Goal: Obtain resource: Download file/media

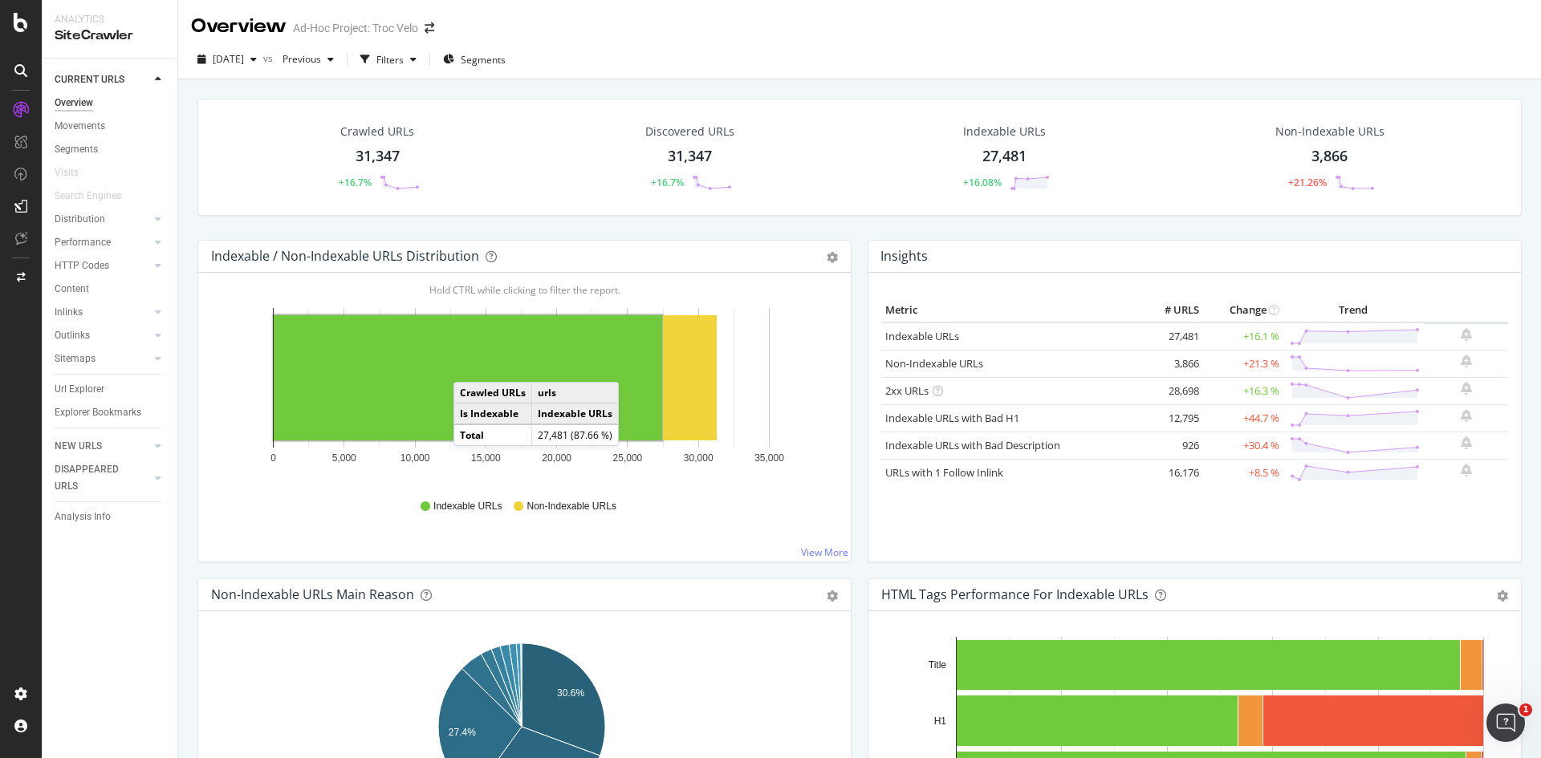
click at [469, 366] on rect "A chart." at bounding box center [468, 377] width 388 height 125
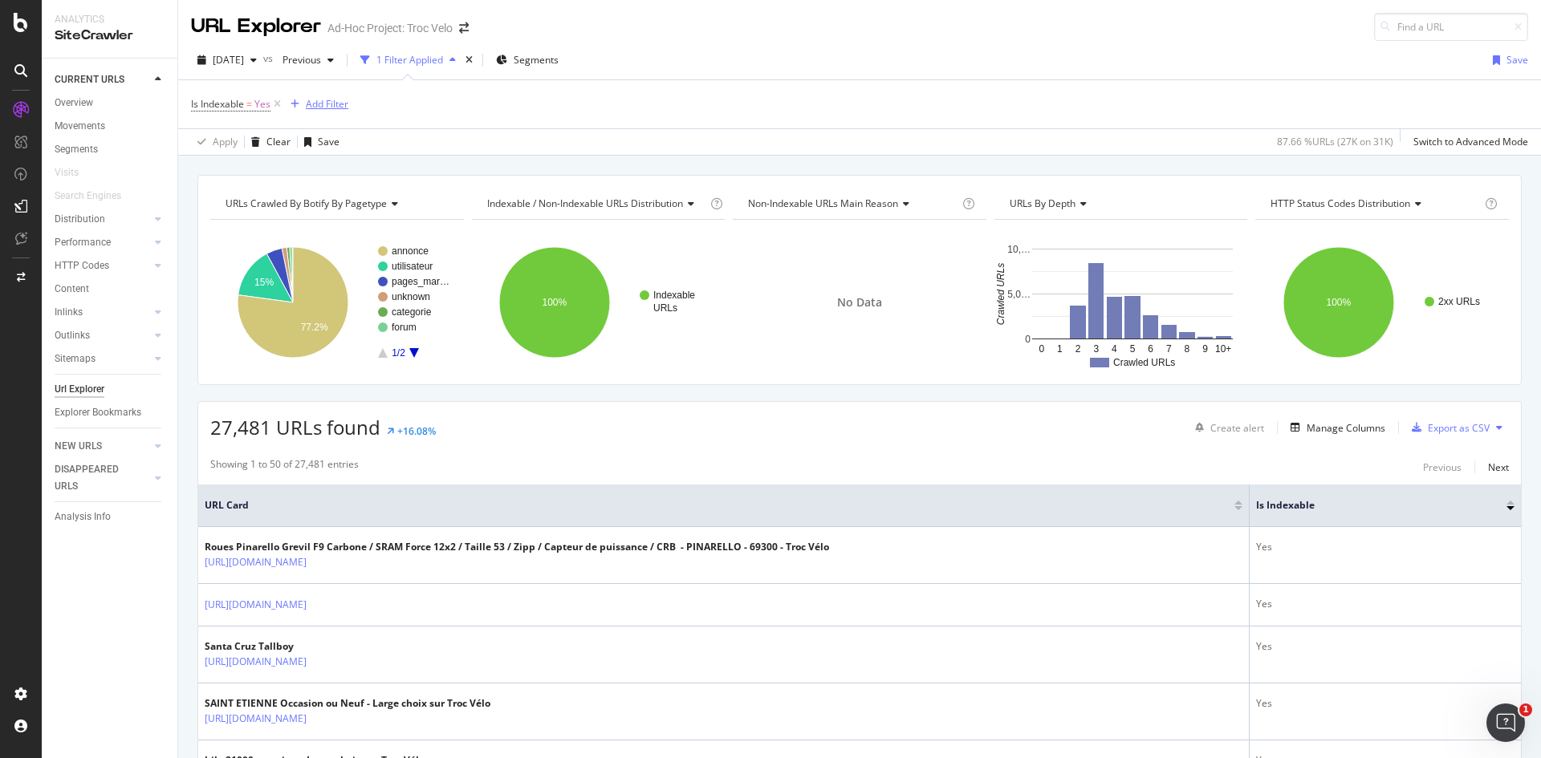
click at [317, 106] on div "Add Filter" at bounding box center [327, 104] width 43 height 14
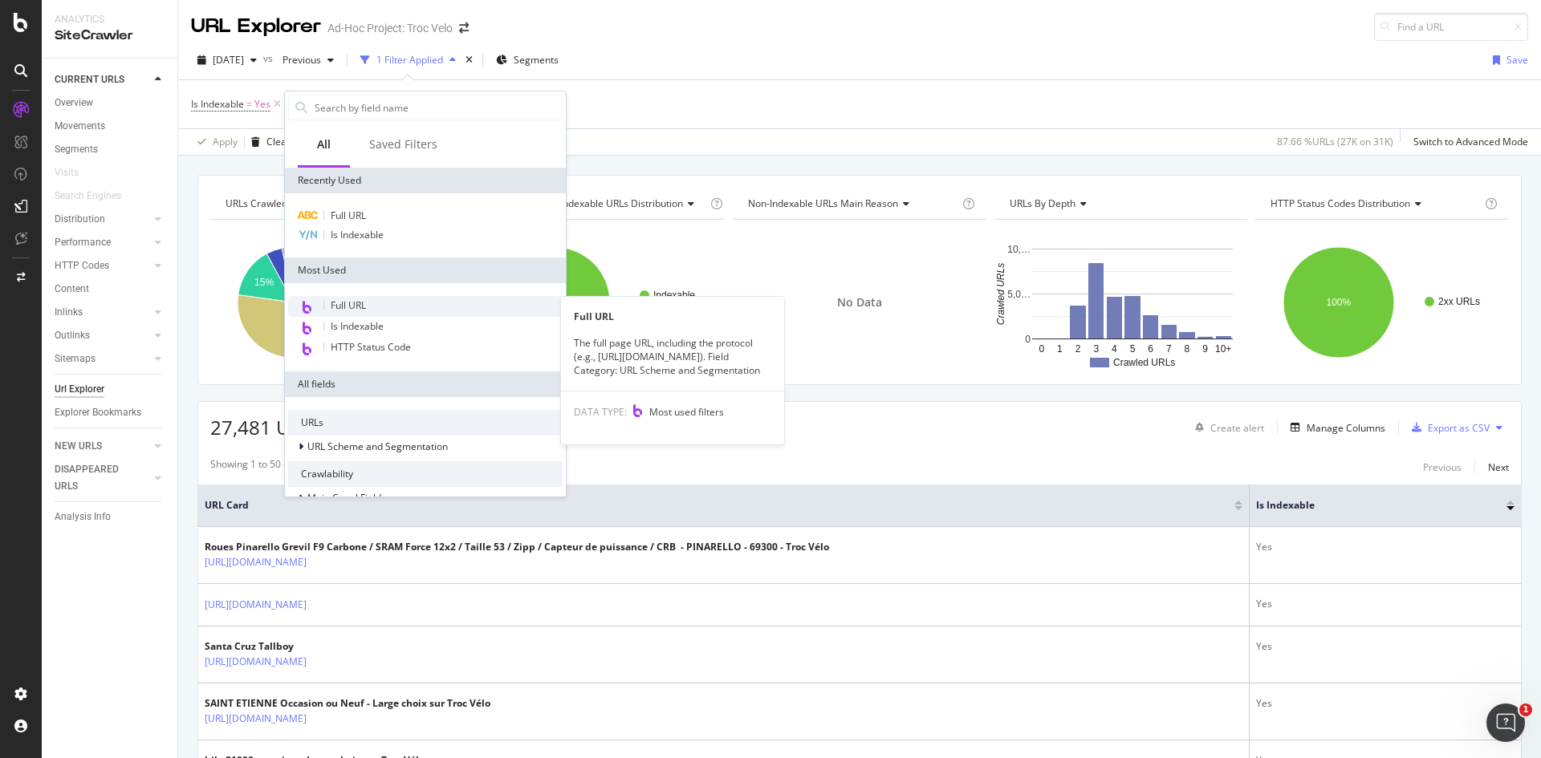
click at [385, 307] on div "Full URL" at bounding box center [425, 306] width 274 height 21
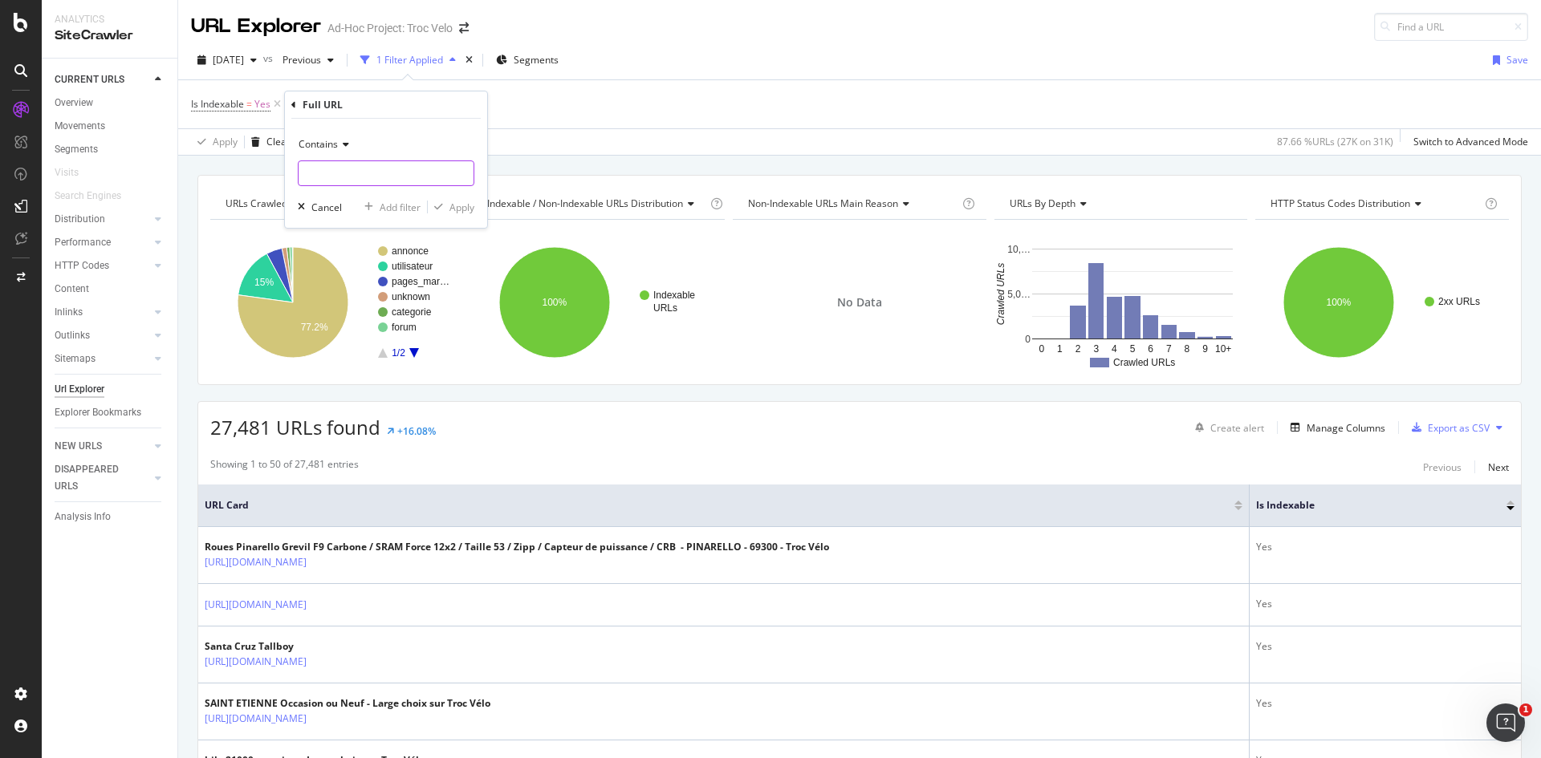
click at [347, 176] on input "text" at bounding box center [385, 173] width 175 height 26
type input "/annonce"
click at [450, 204] on div "Apply" at bounding box center [461, 208] width 25 height 14
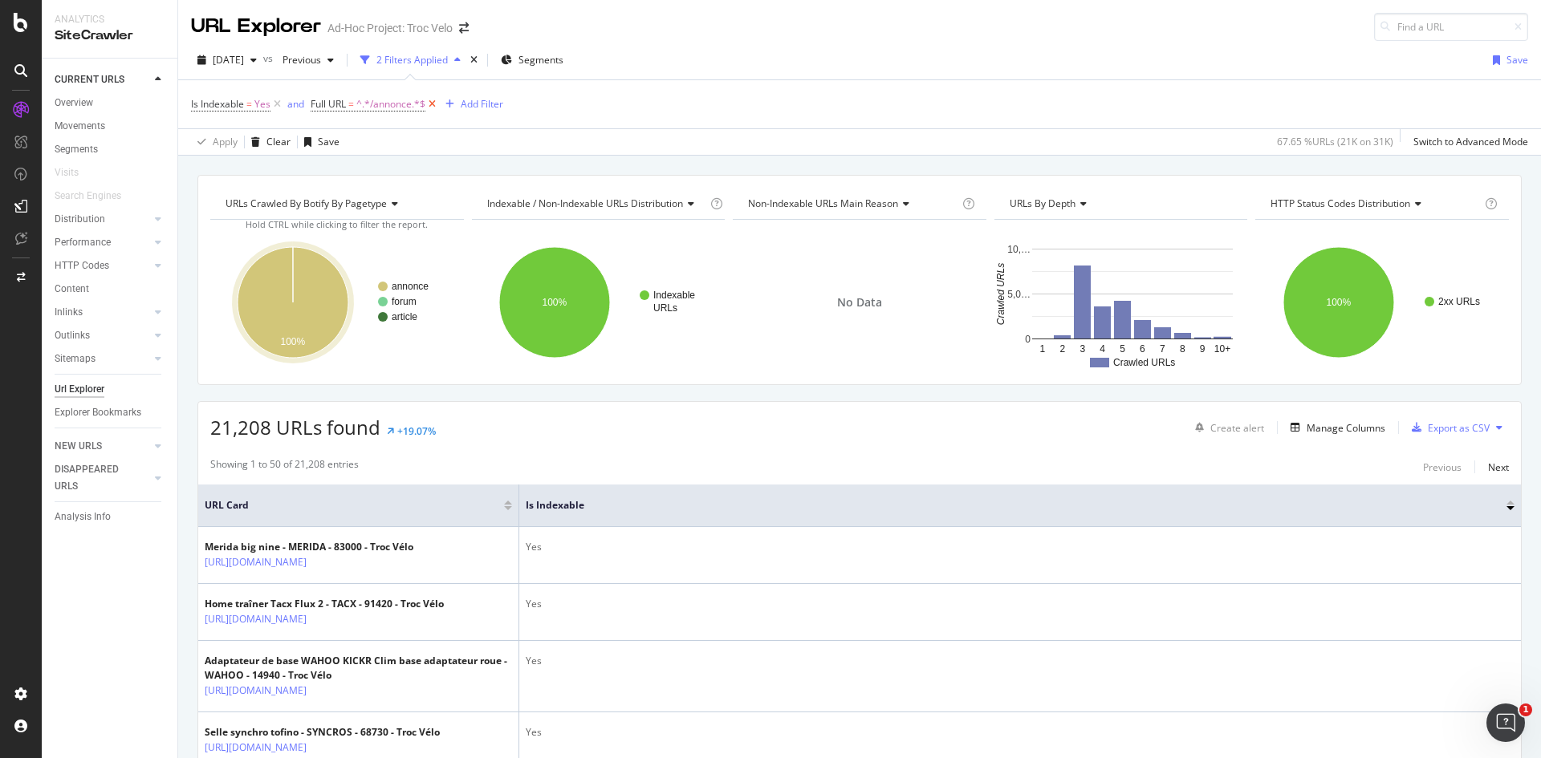
click at [430, 104] on icon at bounding box center [432, 104] width 14 height 16
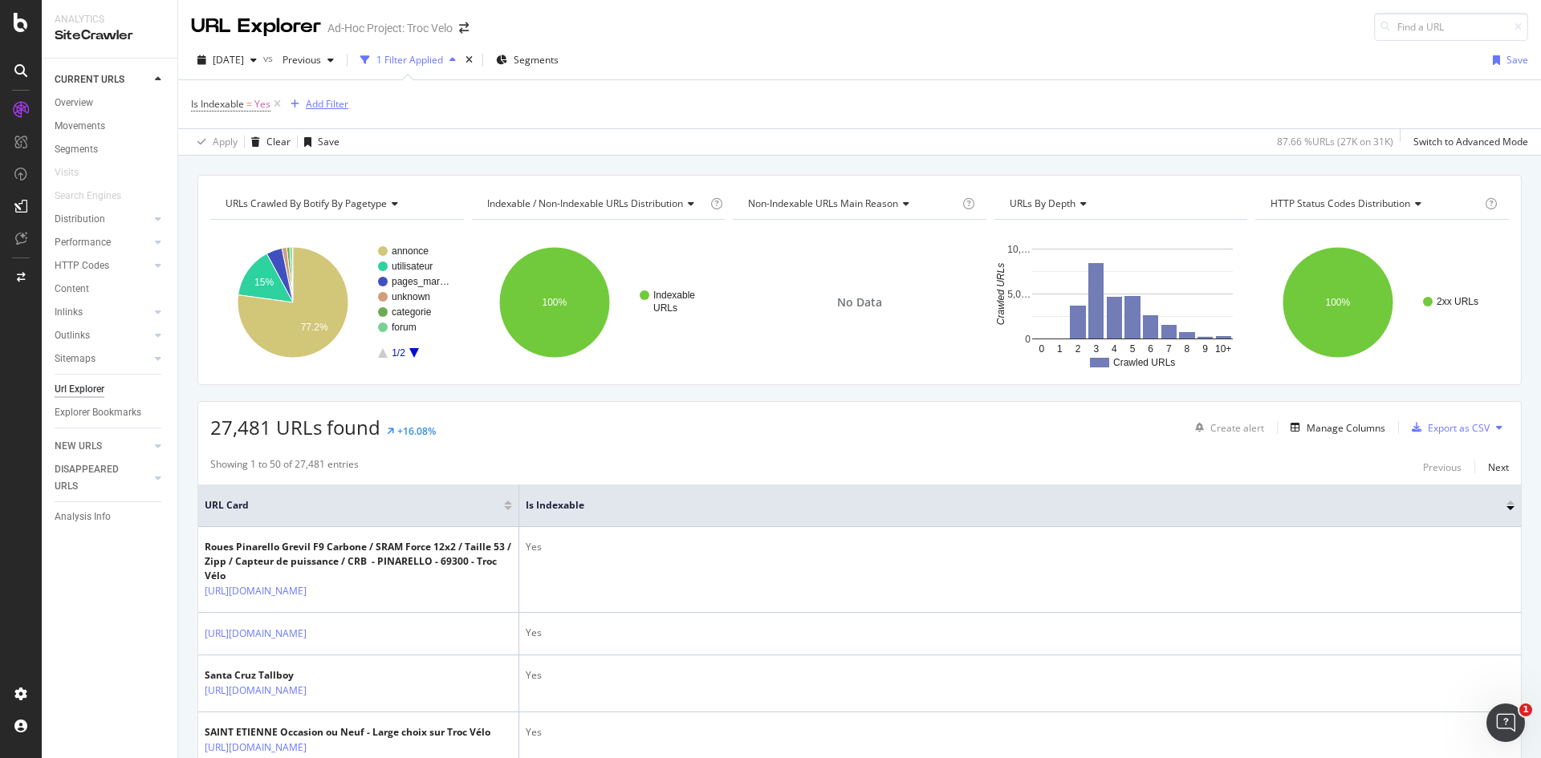
click at [315, 105] on div "Add Filter" at bounding box center [327, 104] width 43 height 14
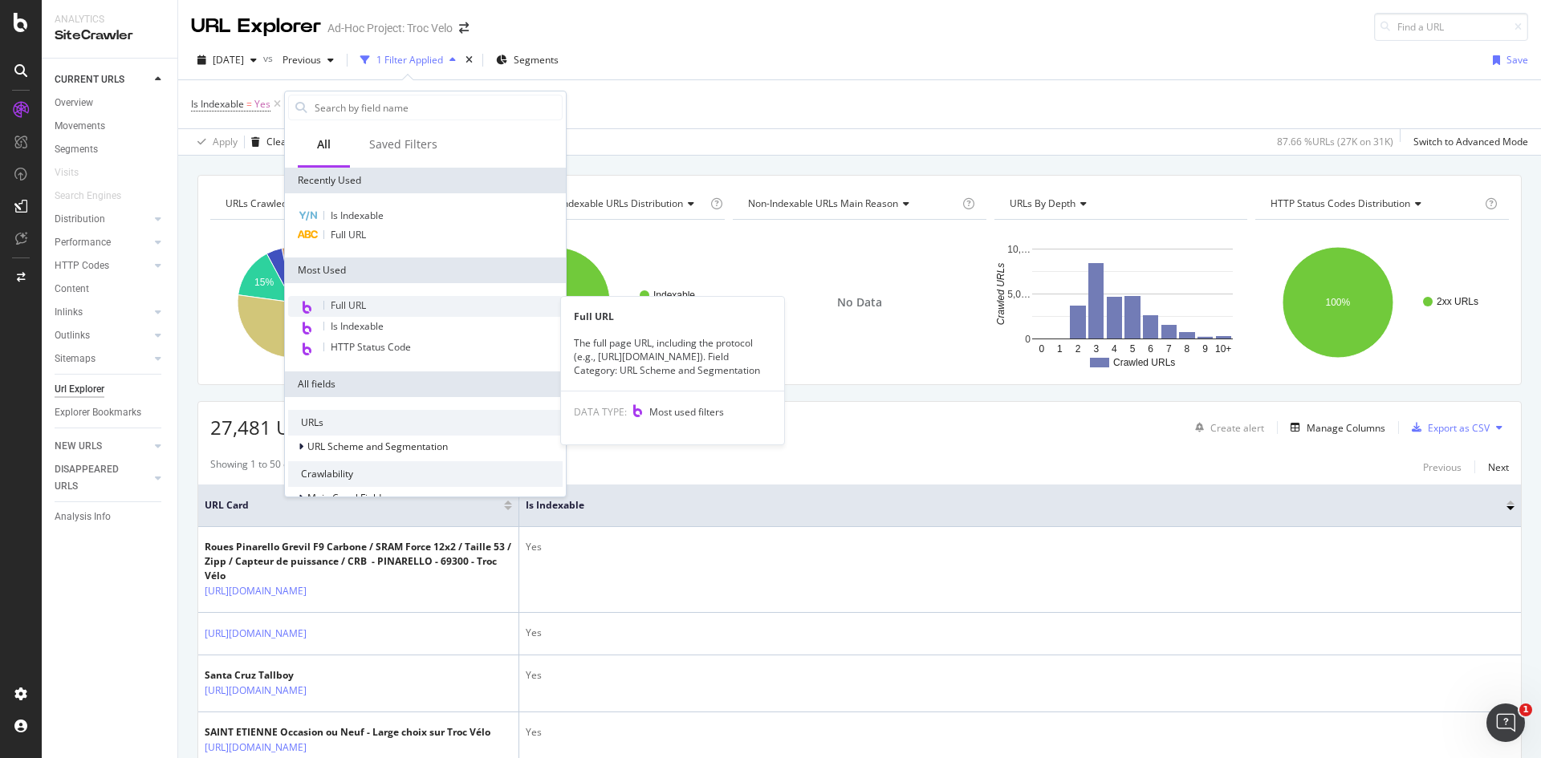
click at [356, 303] on span "Full URL" at bounding box center [348, 305] width 35 height 14
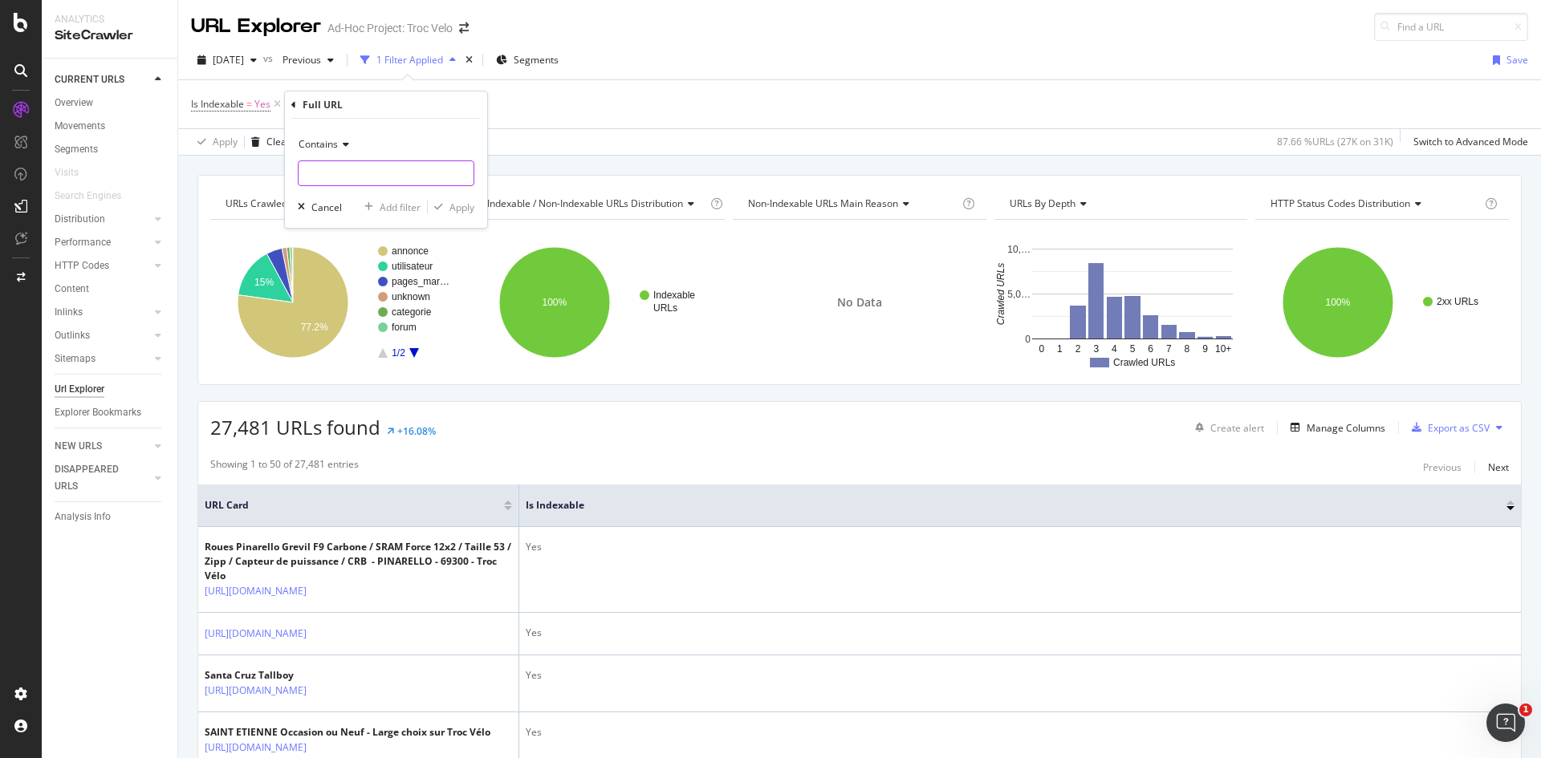
click at [363, 177] on input "text" at bounding box center [385, 173] width 175 height 26
type input "/annonce"
click at [451, 201] on div "Apply" at bounding box center [461, 208] width 25 height 14
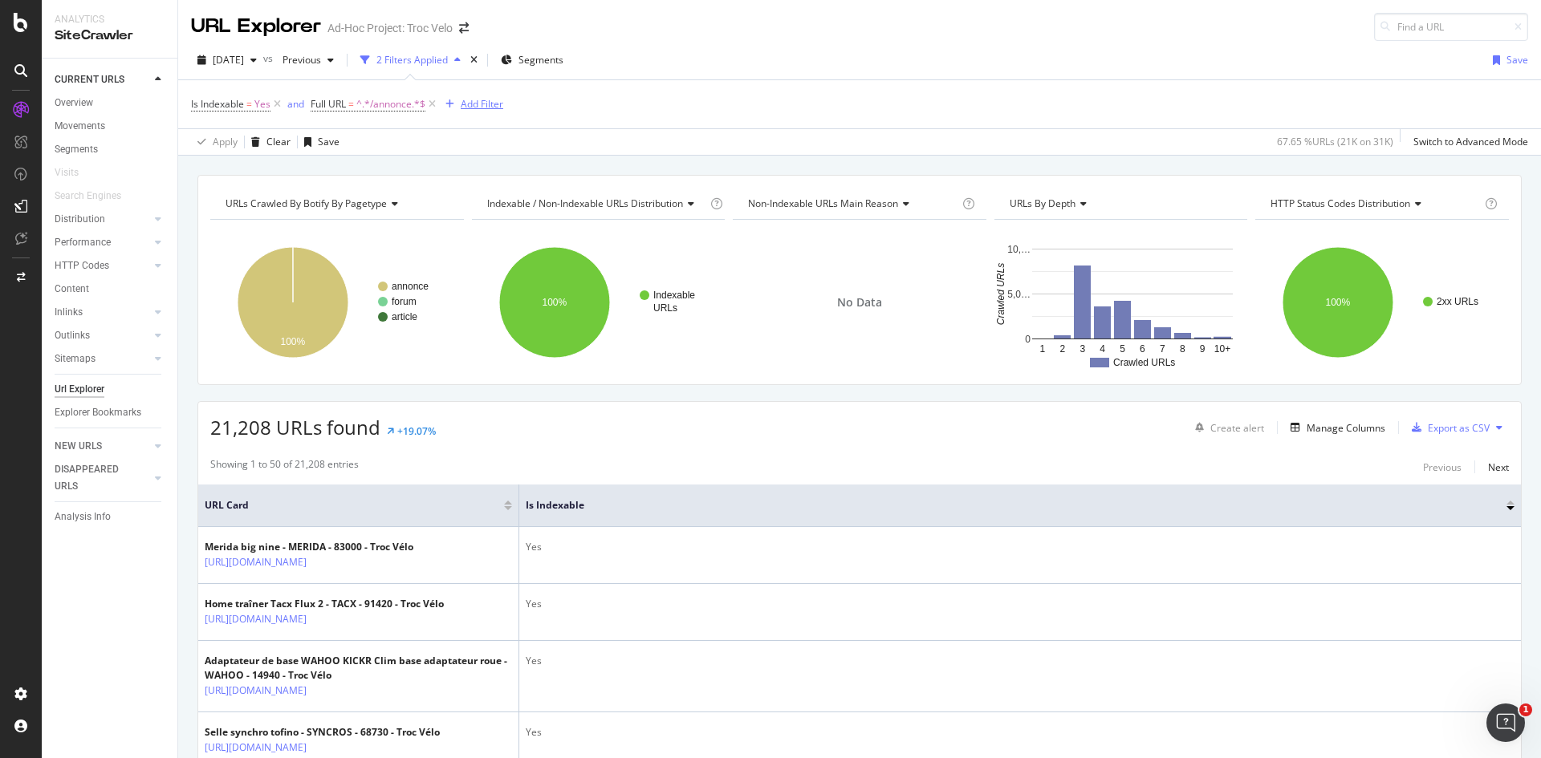
click at [485, 107] on div "Add Filter" at bounding box center [482, 104] width 43 height 14
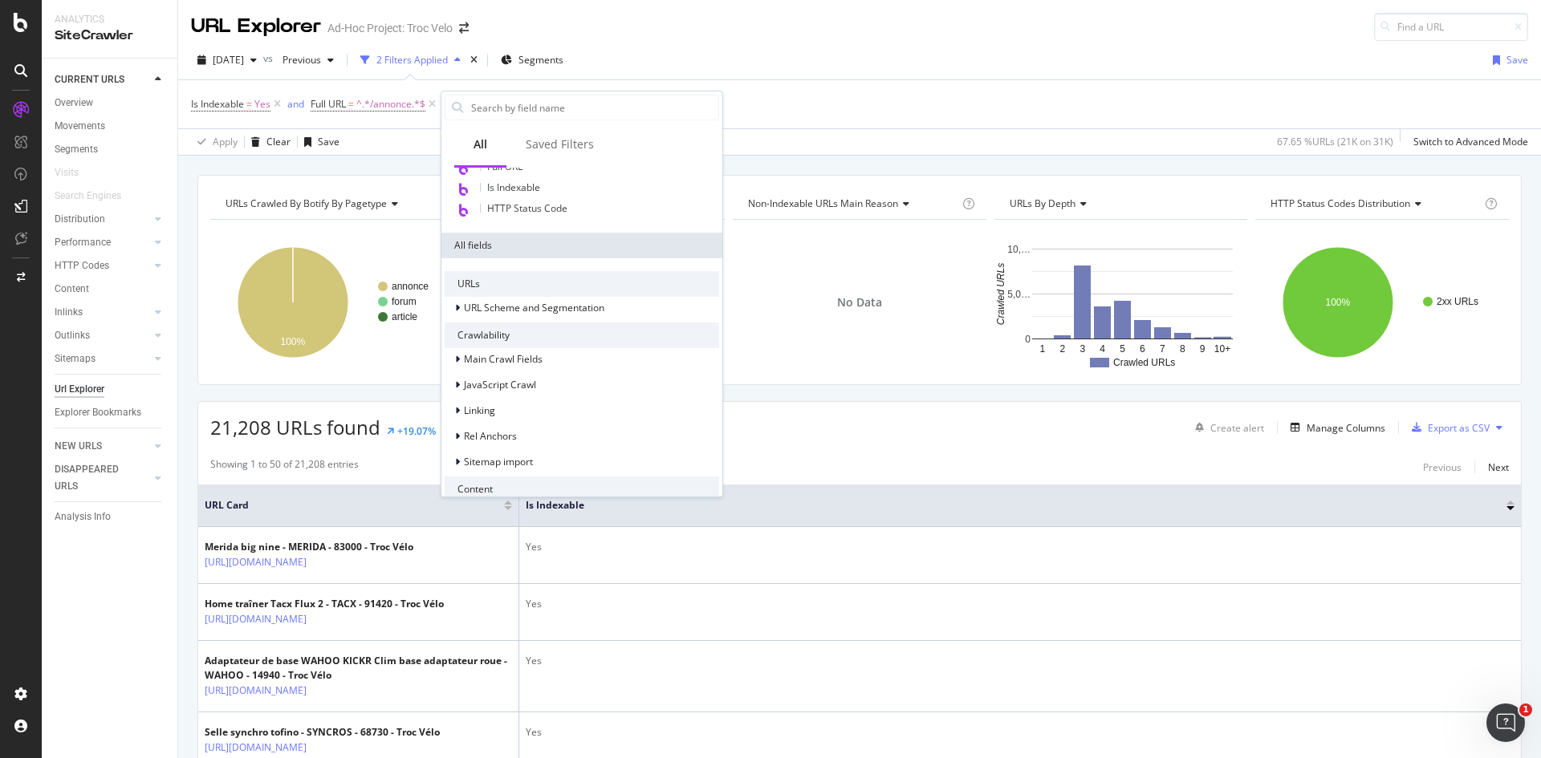
scroll to position [160, 0]
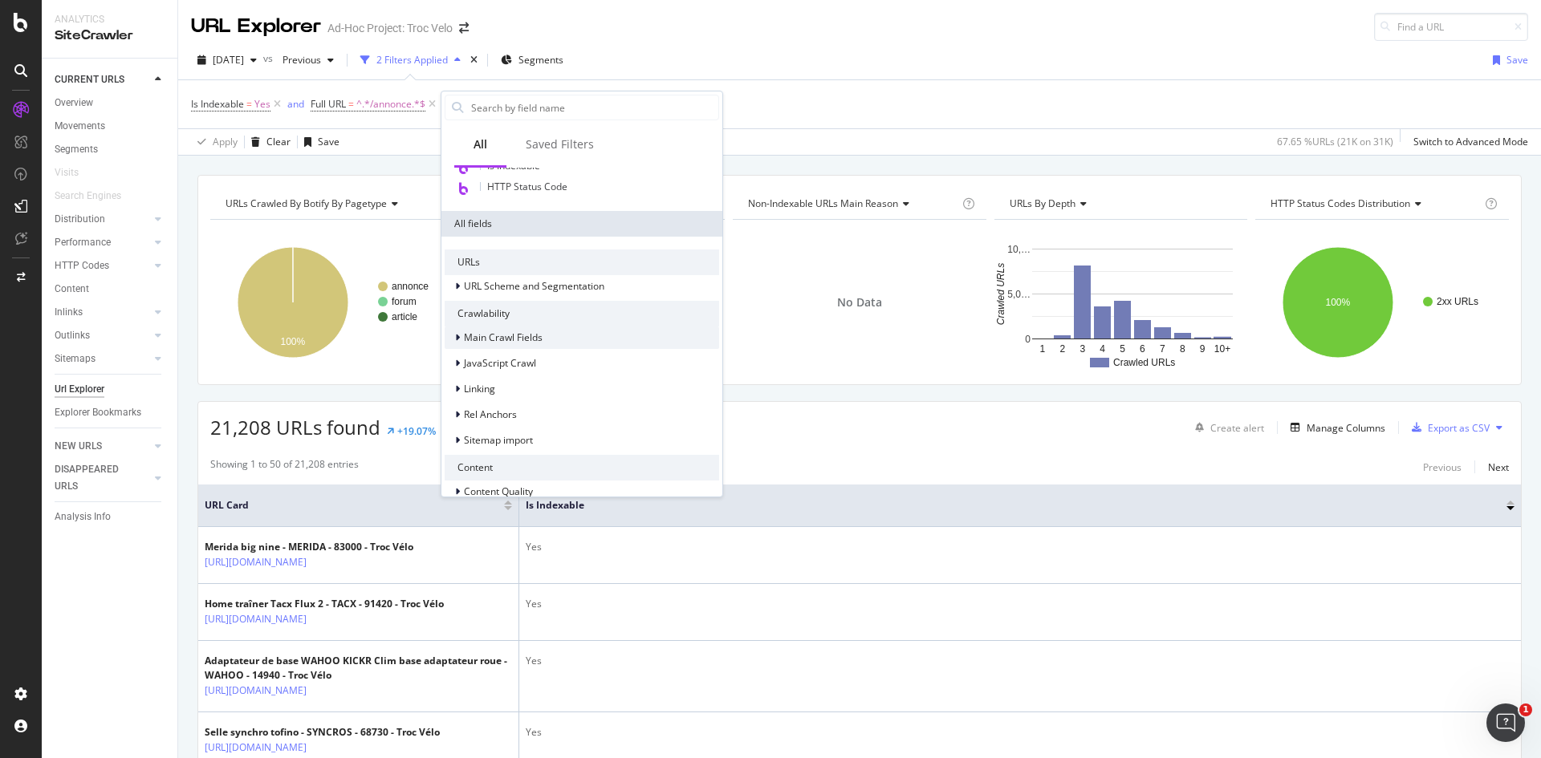
click at [461, 335] on div at bounding box center [459, 338] width 10 height 16
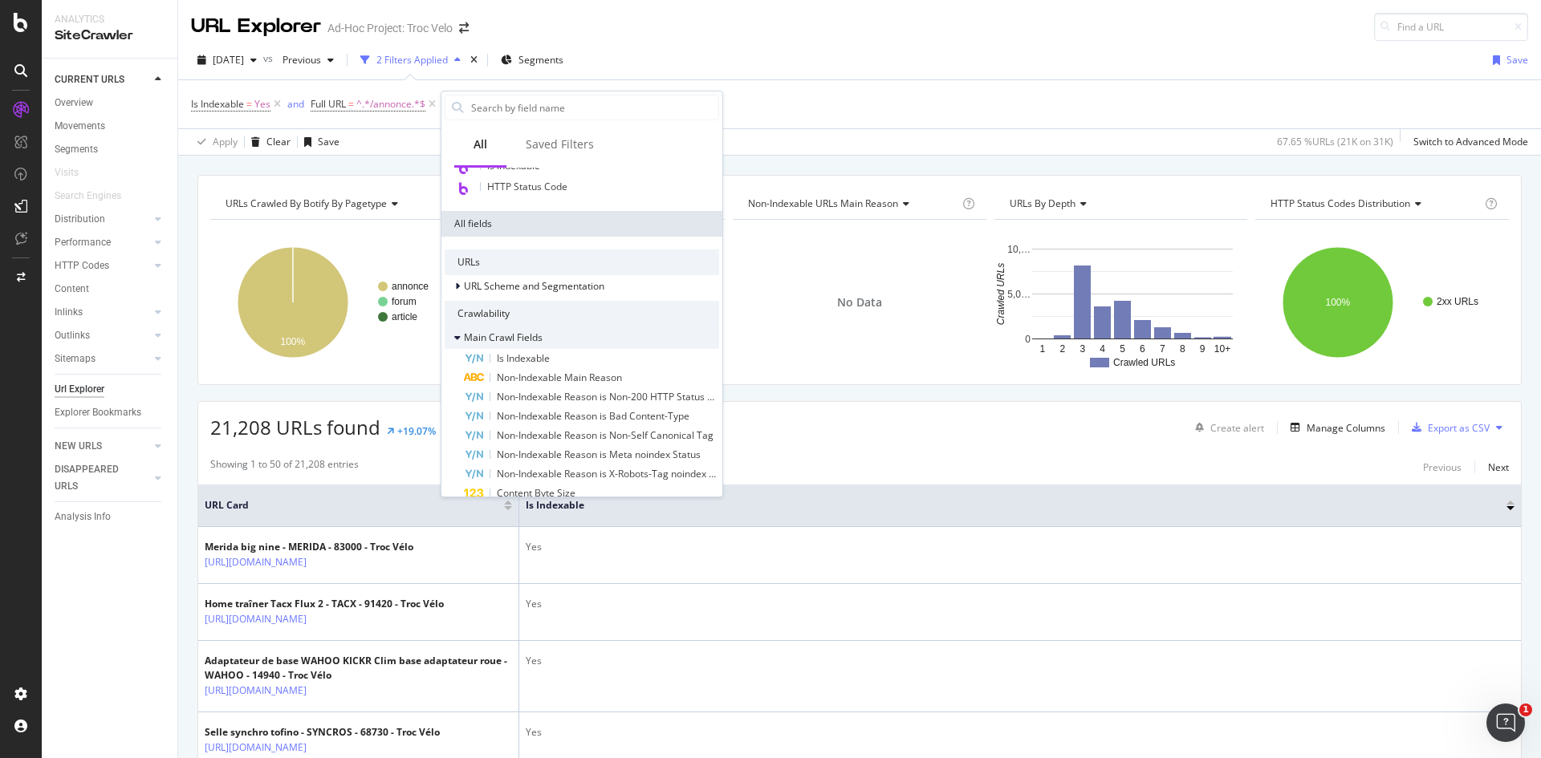
click at [461, 335] on div at bounding box center [459, 338] width 10 height 16
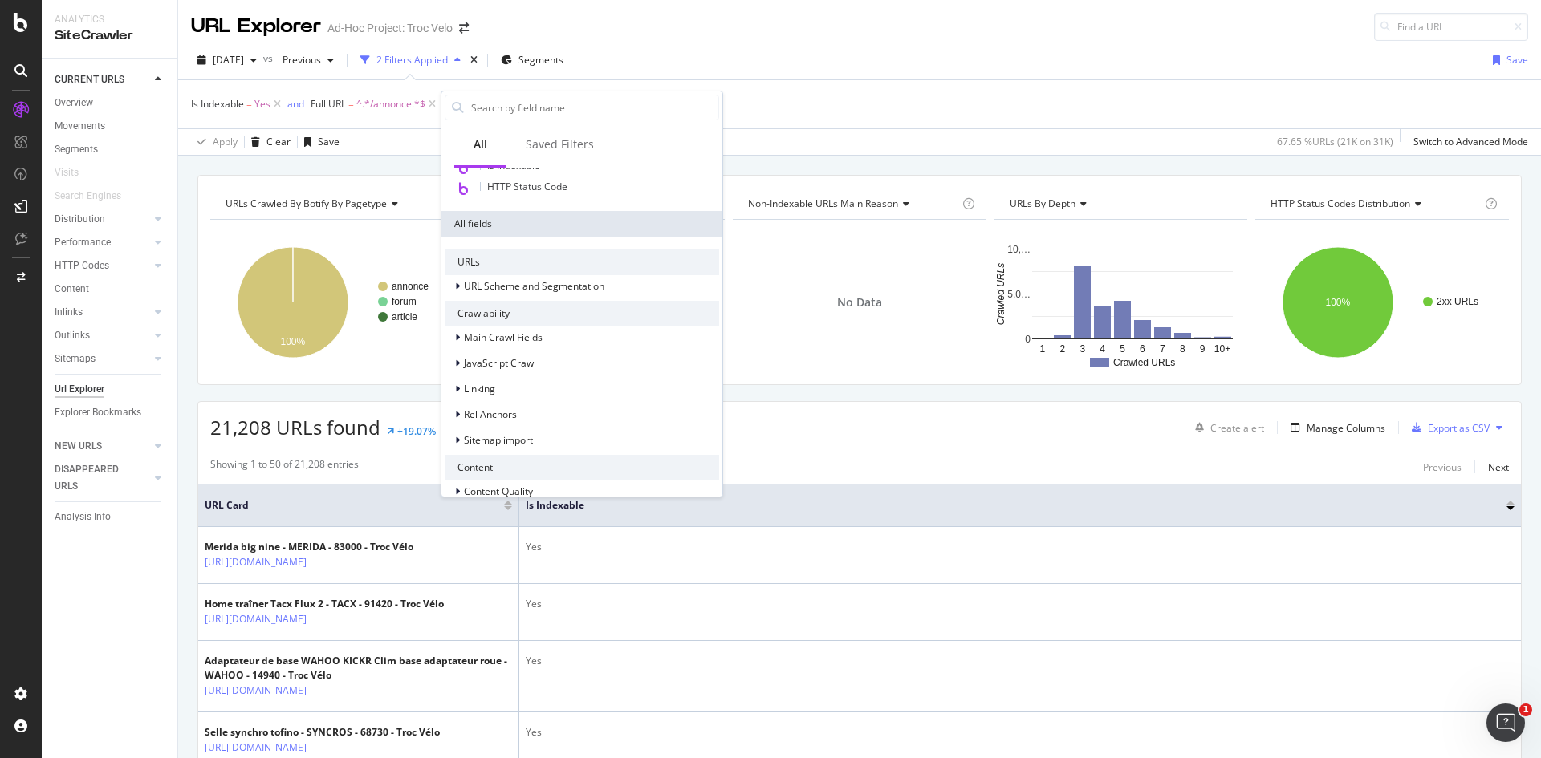
click at [806, 131] on div "Apply Clear Save 67.65 % URLs ( 21K on 31K ) Switch to Advanced Mode" at bounding box center [859, 141] width 1362 height 26
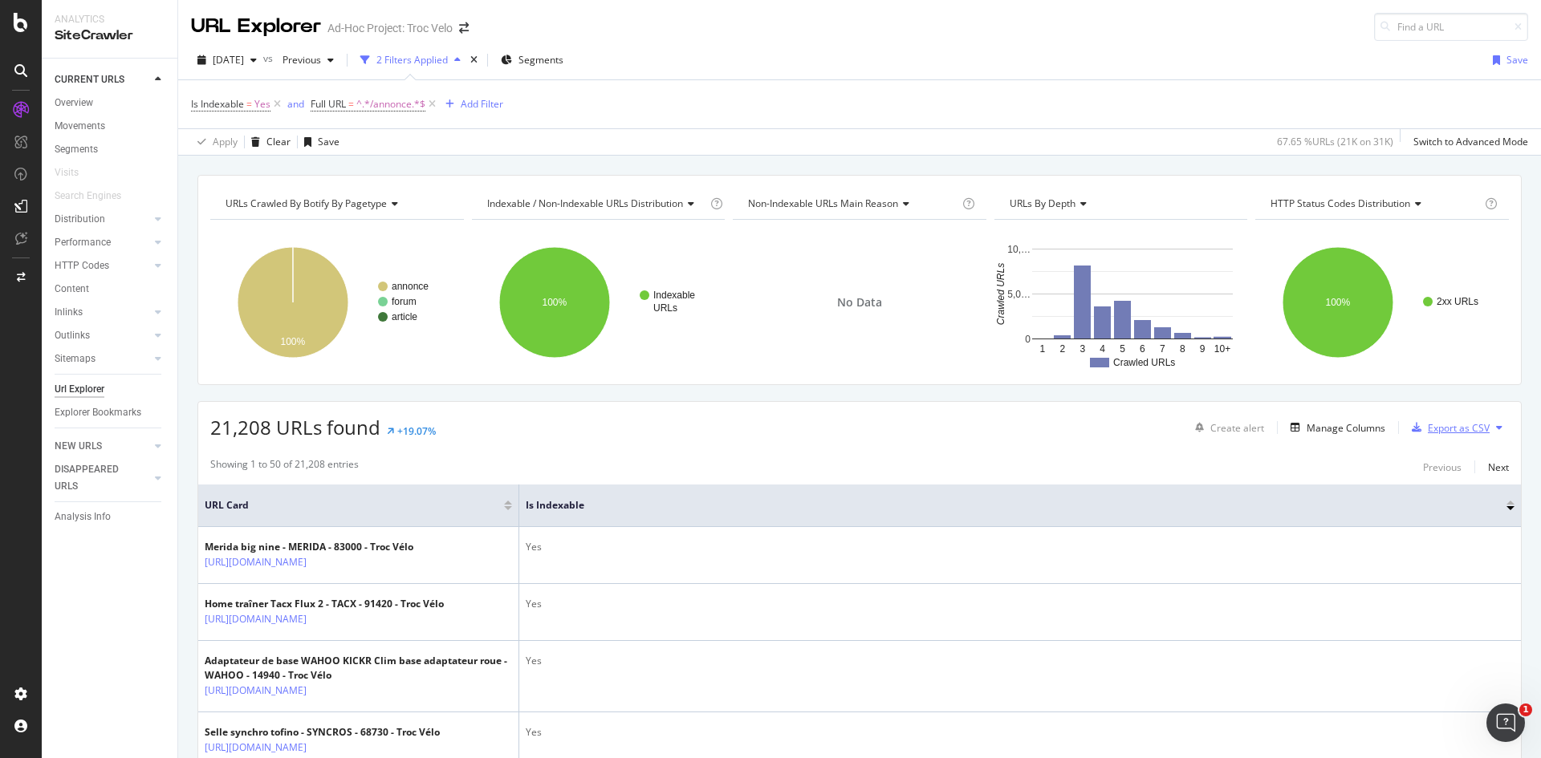
click at [1459, 428] on div "Export as CSV" at bounding box center [1458, 428] width 62 height 14
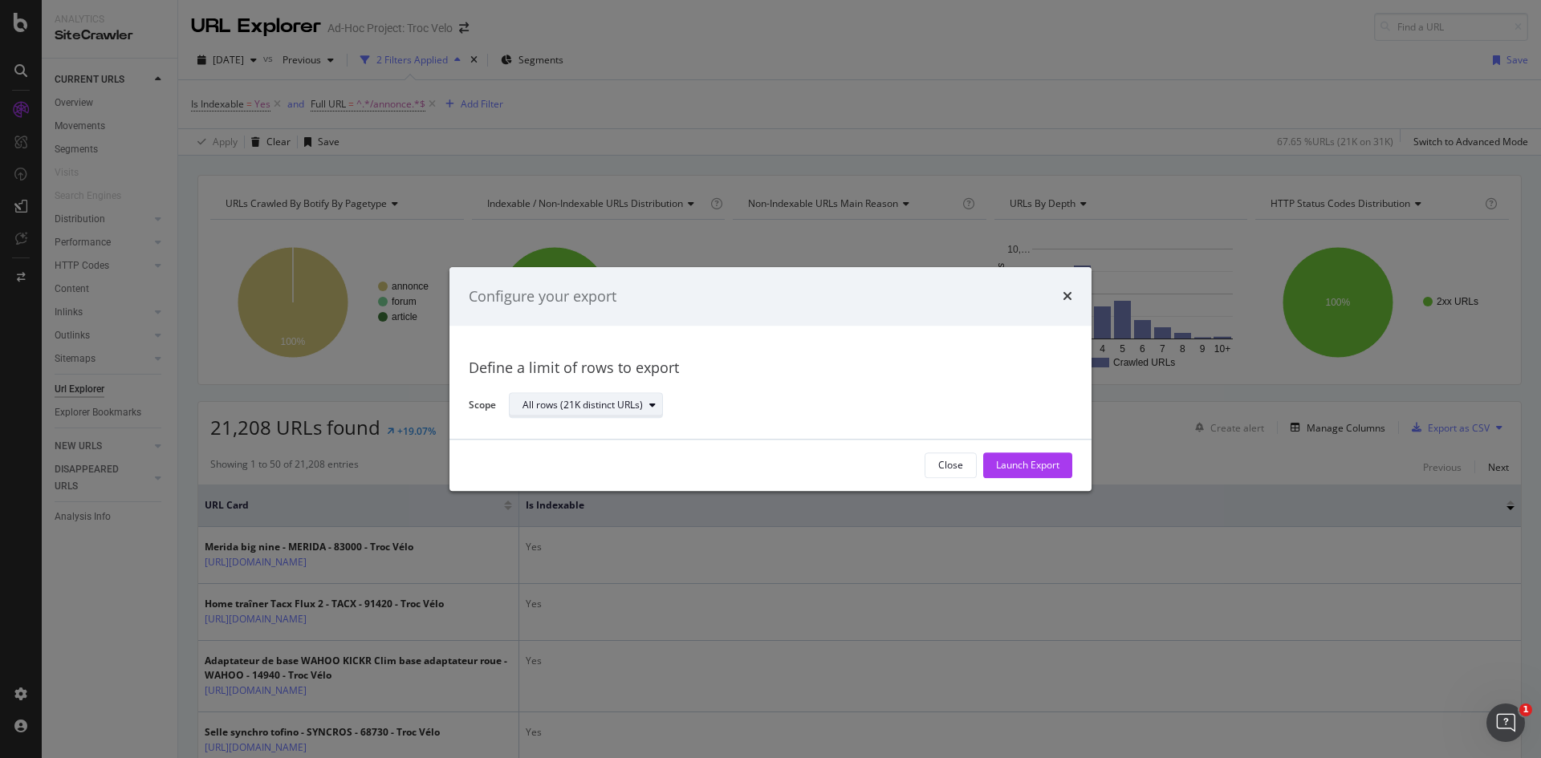
click at [633, 407] on div "All rows (21K distinct URLs)" at bounding box center [582, 406] width 120 height 10
click at [792, 380] on div "Define a limit of rows to export Scope All rows (21K distinct URLs)" at bounding box center [770, 383] width 603 height 75
click at [1035, 469] on div "Launch Export" at bounding box center [1027, 466] width 63 height 14
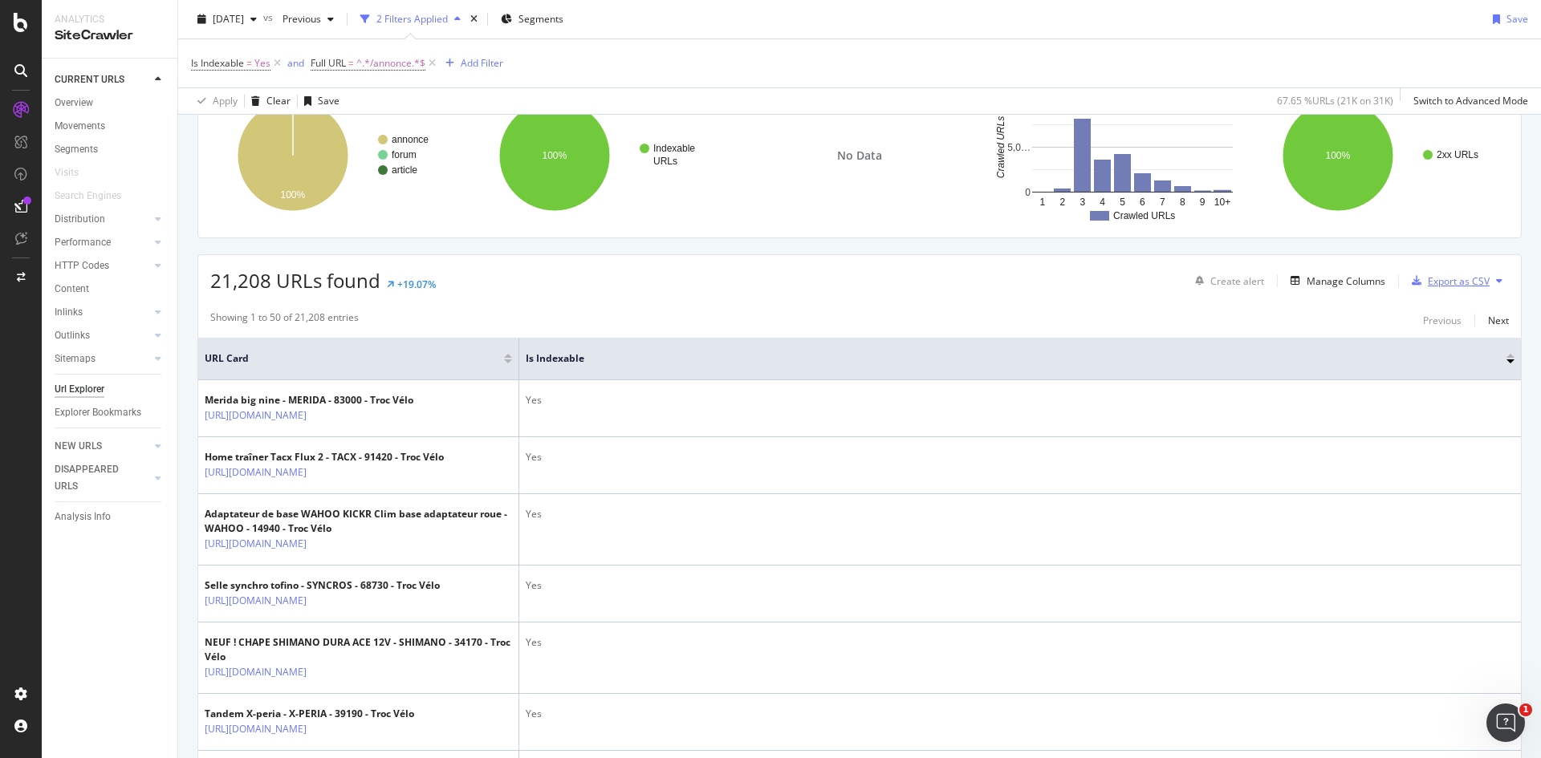
scroll to position [0, 0]
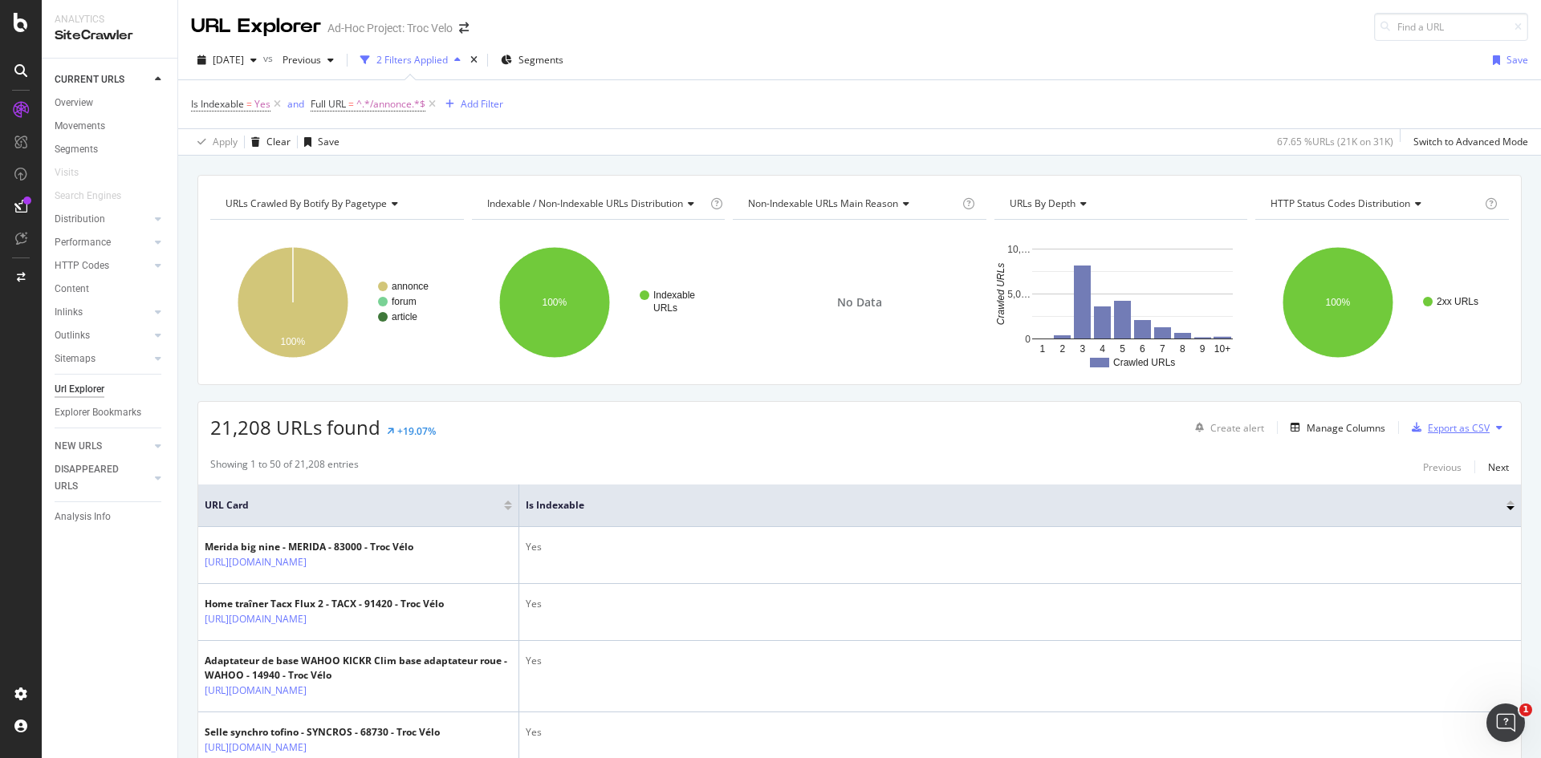
click at [1451, 425] on div "Export as CSV" at bounding box center [1458, 428] width 62 height 14
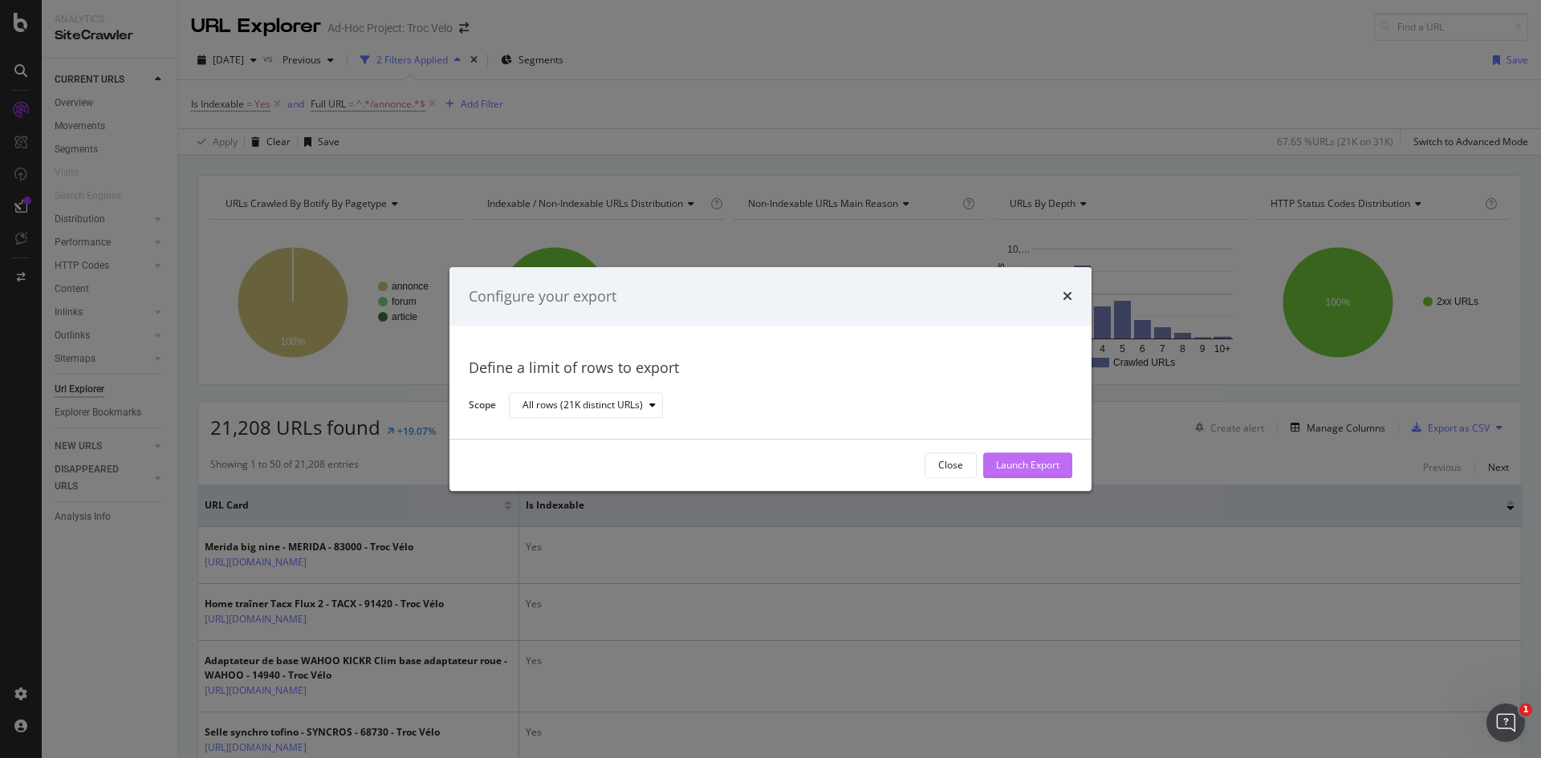
click at [1025, 470] on div "Launch Export" at bounding box center [1027, 466] width 63 height 14
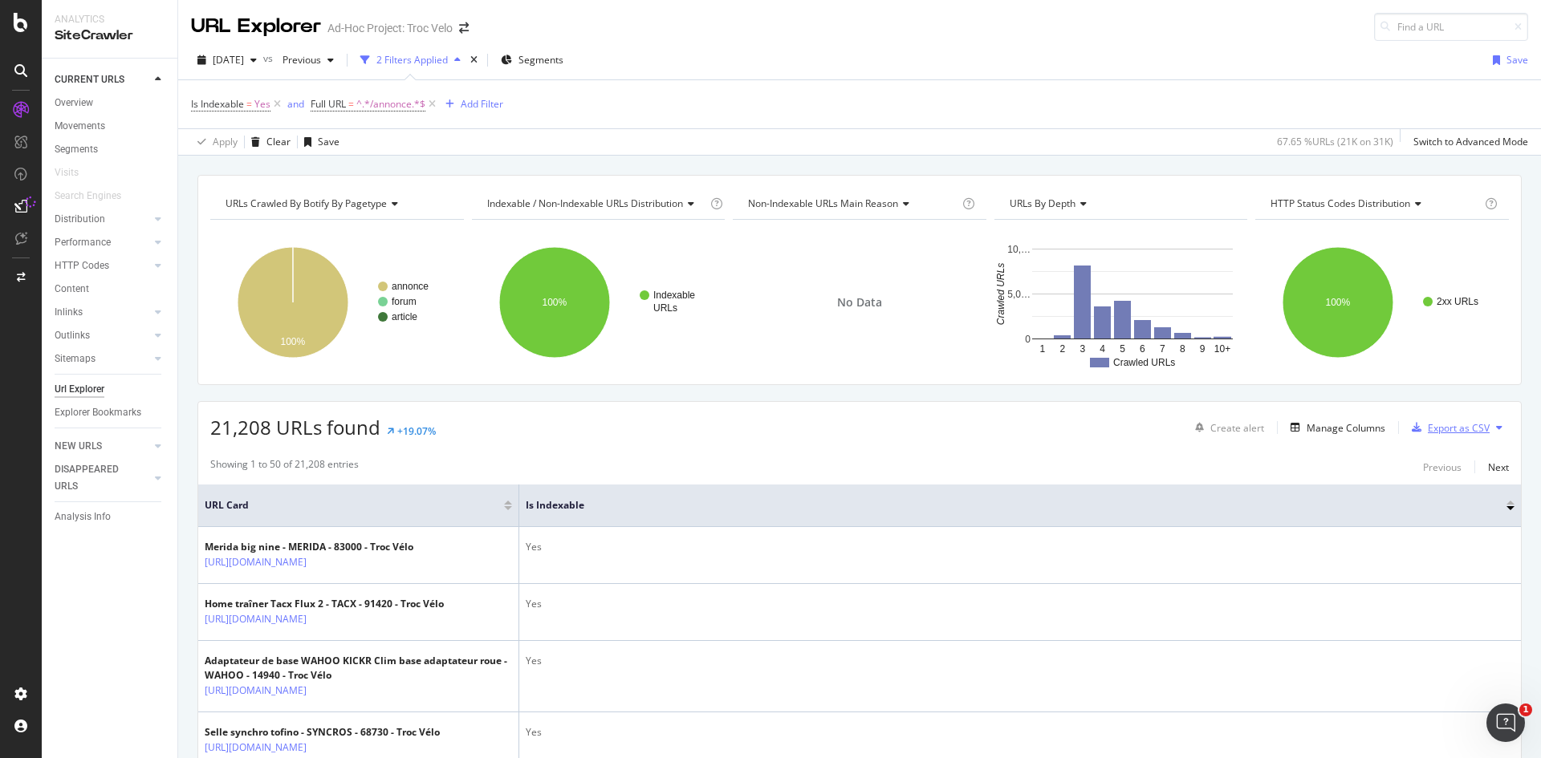
click at [1444, 427] on div "Export as CSV" at bounding box center [1458, 428] width 62 height 14
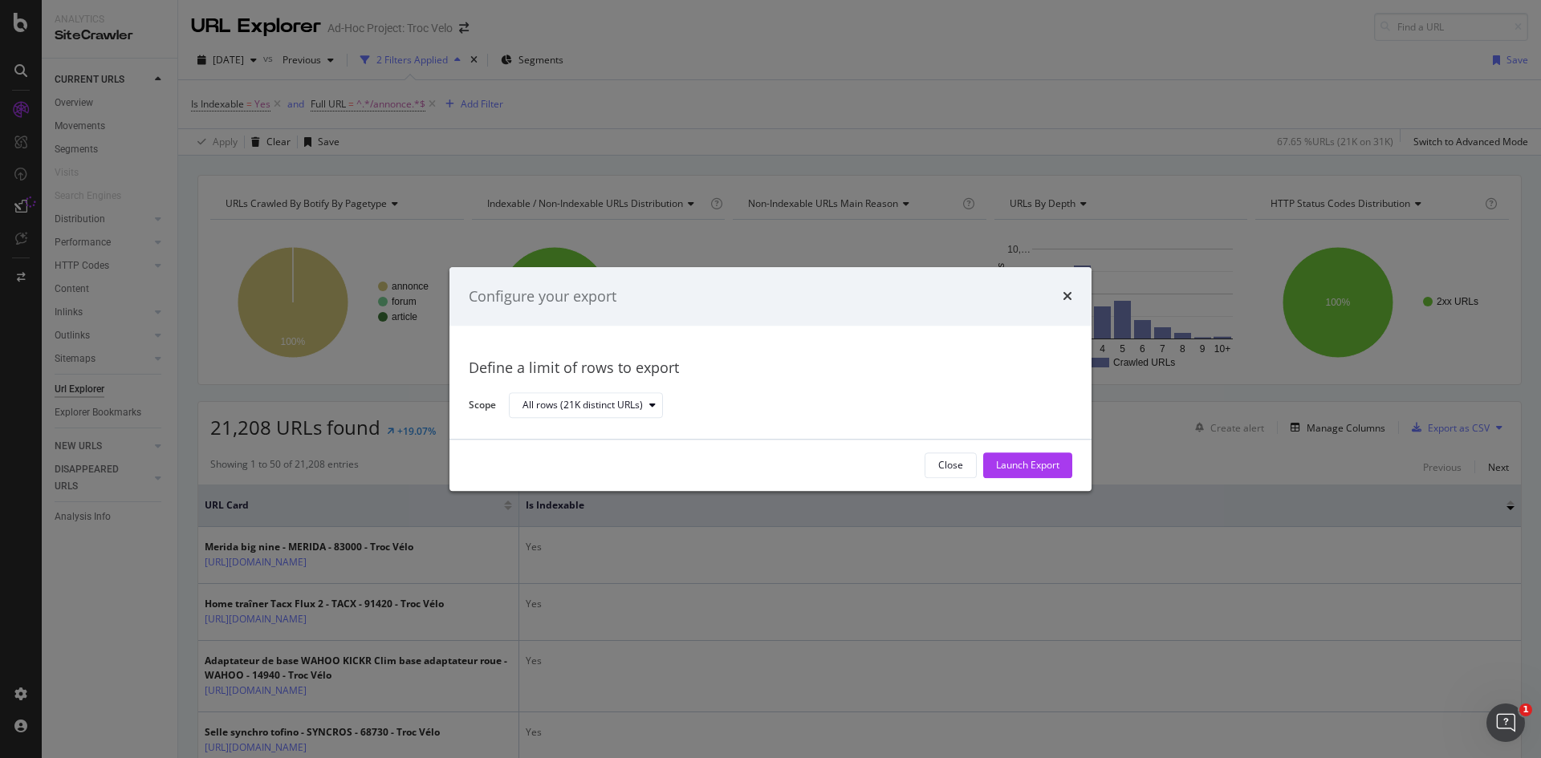
click at [1061, 295] on div "Configure your export" at bounding box center [770, 296] width 603 height 21
click at [1066, 294] on icon "times" at bounding box center [1067, 296] width 10 height 13
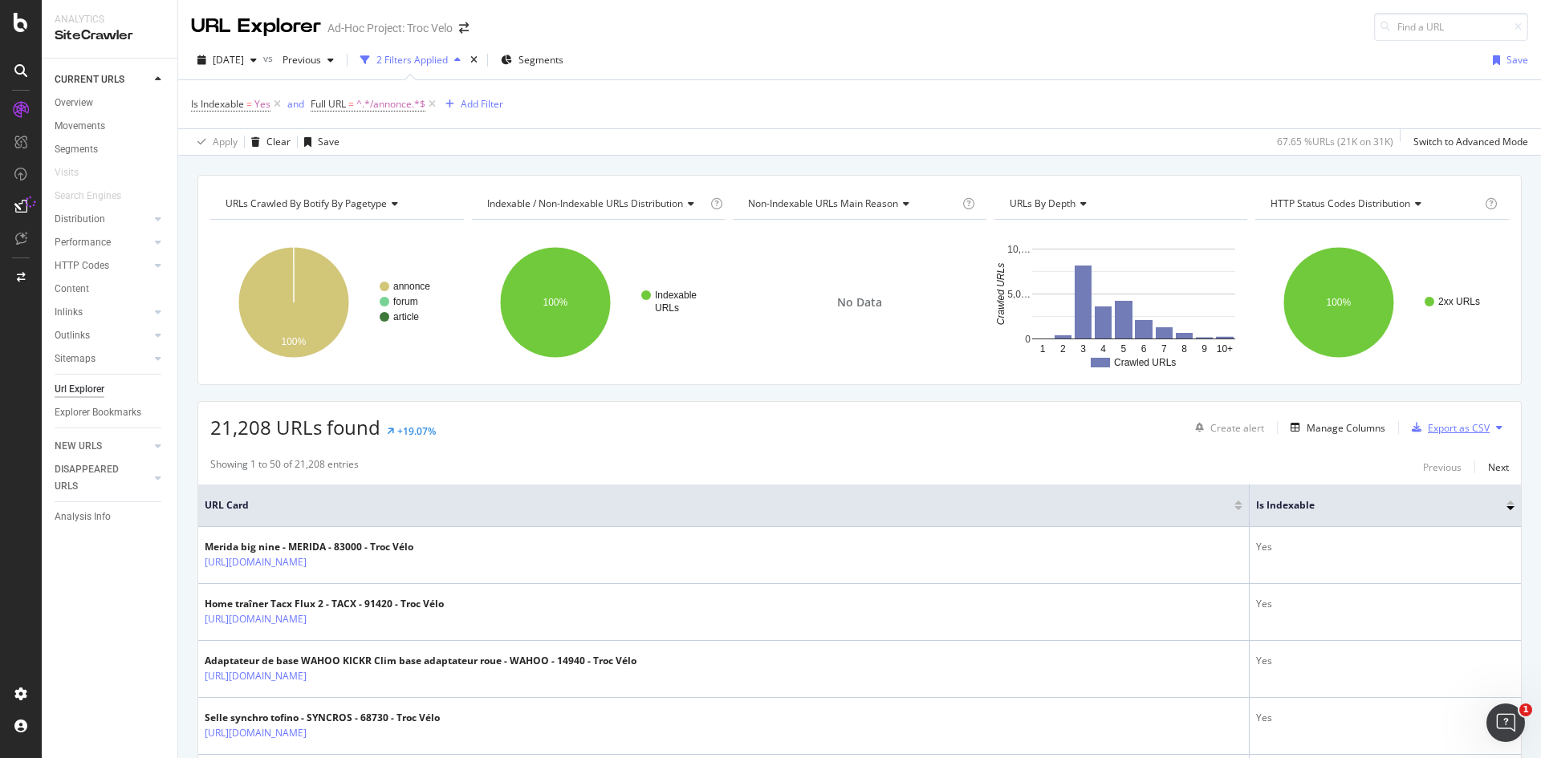
click at [1463, 430] on div "Export as CSV" at bounding box center [1458, 428] width 62 height 14
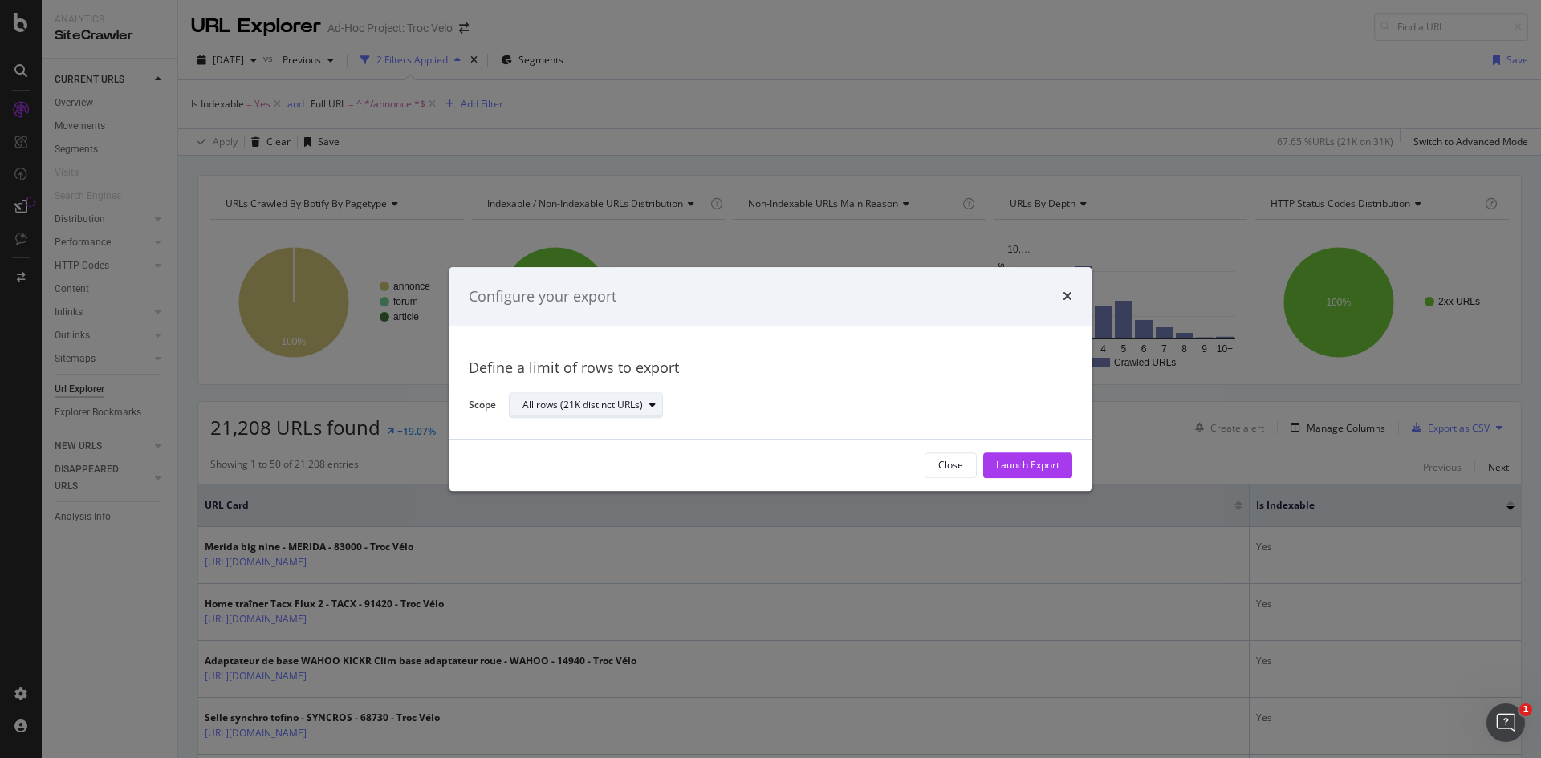
click at [587, 393] on button "All rows (21K distinct URLs)" at bounding box center [586, 406] width 154 height 26
click at [595, 436] on div "All rows (21K distinct URLs)" at bounding box center [594, 433] width 130 height 14
click at [629, 434] on div "All rows (21K distinct URLs)" at bounding box center [594, 433] width 130 height 14
click at [858, 373] on div "Define a limit of rows to export" at bounding box center [770, 369] width 603 height 21
click at [1041, 465] on div "Launch Export" at bounding box center [1027, 466] width 63 height 14
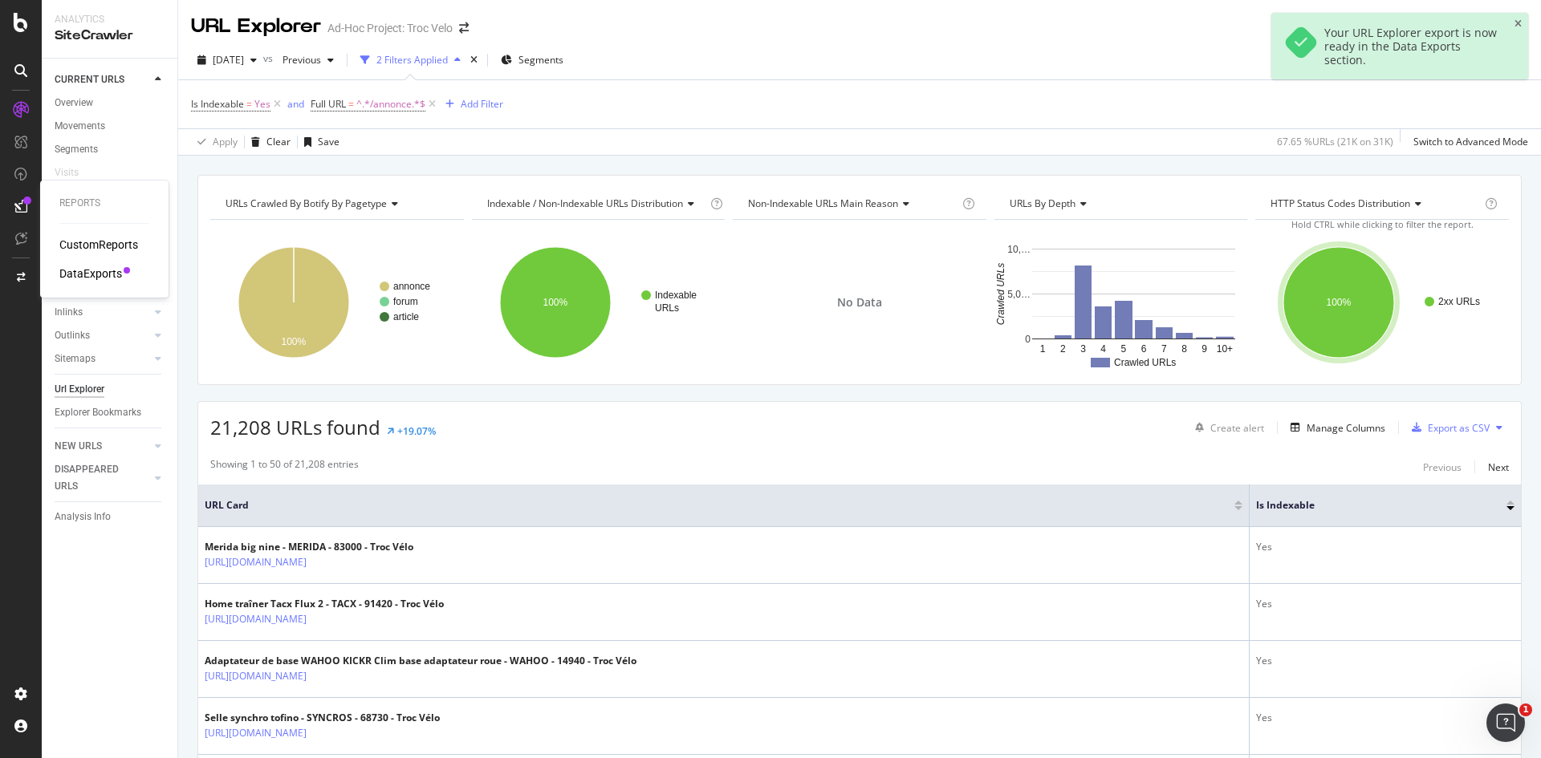
click at [91, 274] on div "DataExports" at bounding box center [90, 274] width 63 height 16
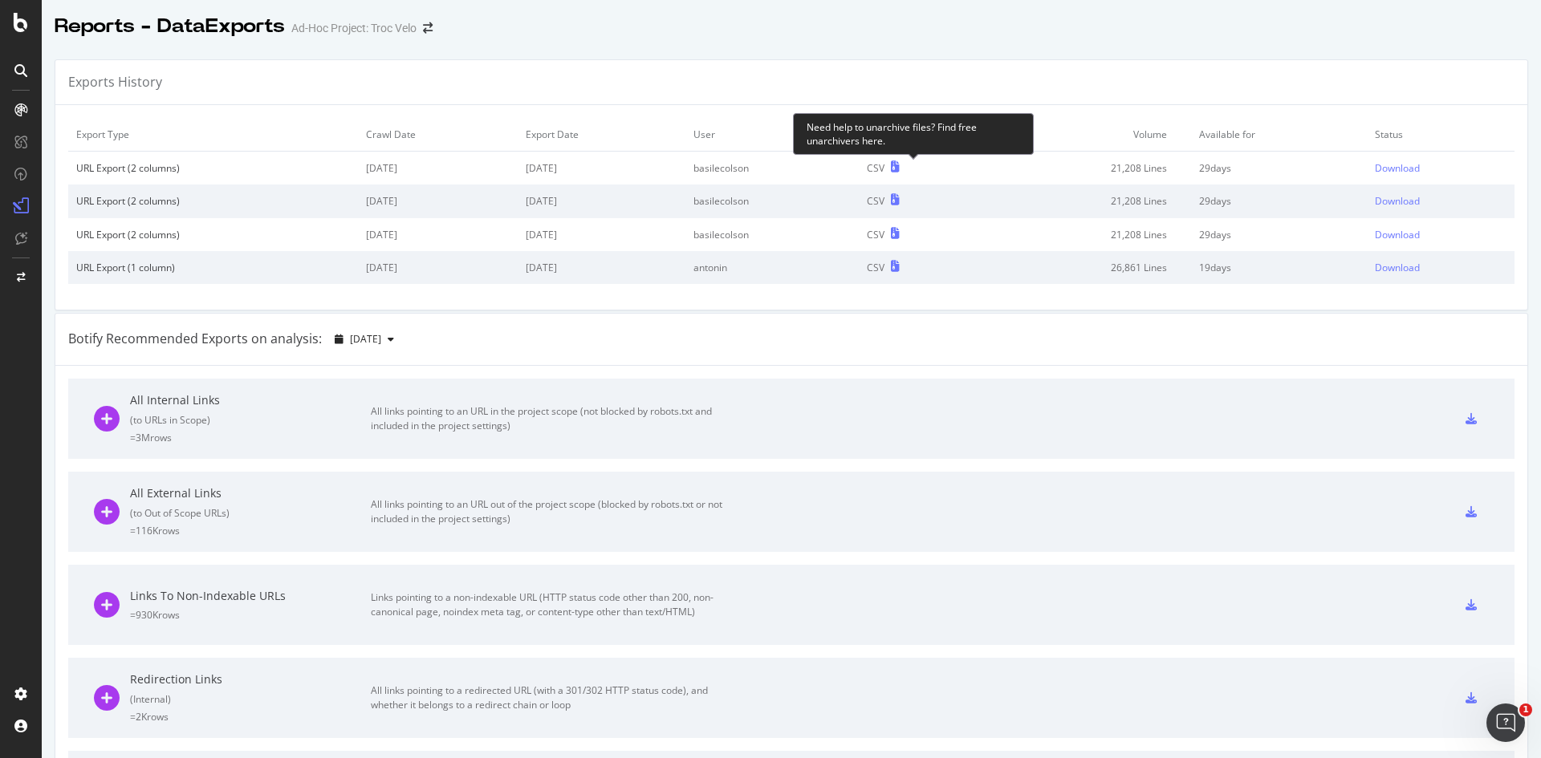
click at [899, 168] on icon at bounding box center [895, 166] width 9 height 11
